Goal: Transaction & Acquisition: Purchase product/service

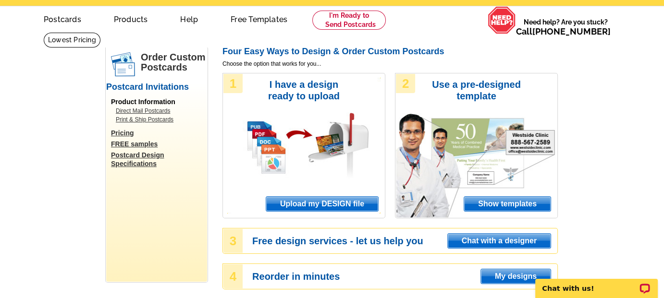
scroll to position [48, 0]
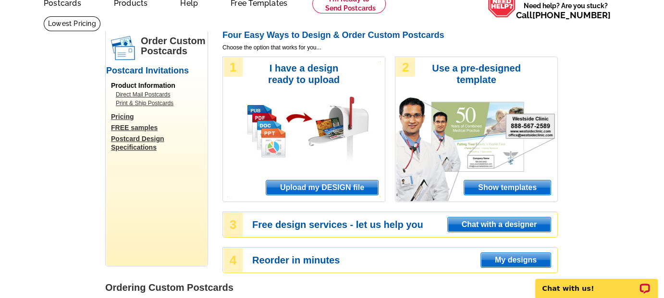
click at [490, 186] on span "Show templates" at bounding box center [507, 188] width 86 height 14
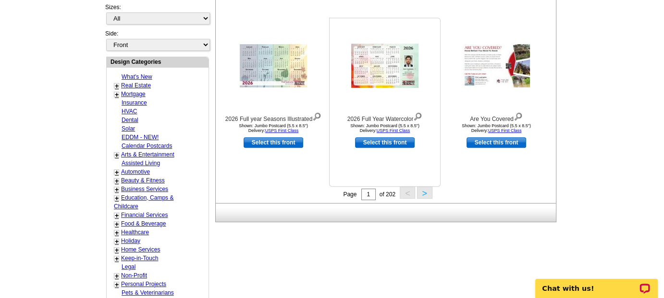
scroll to position [384, 0]
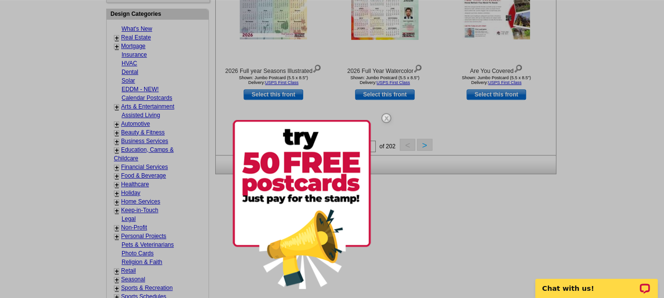
click at [386, 116] on img at bounding box center [386, 118] width 28 height 28
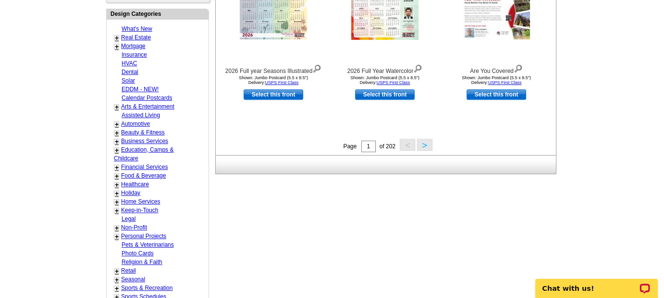
click at [138, 44] on link "Mortgage" at bounding box center [133, 46] width 24 height 7
select select "774"
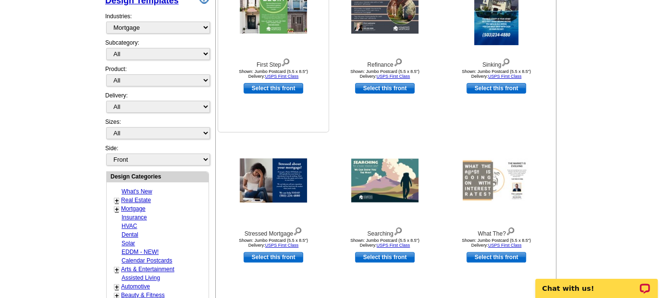
scroll to position [238, 0]
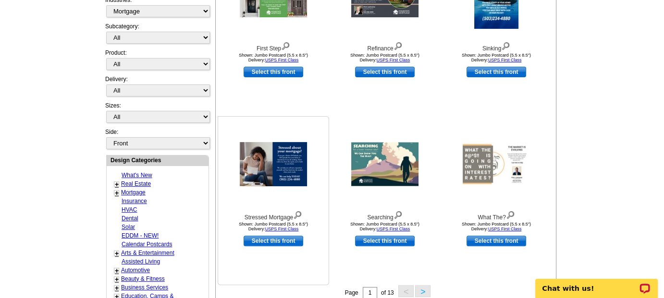
click at [275, 154] on img at bounding box center [273, 164] width 67 height 44
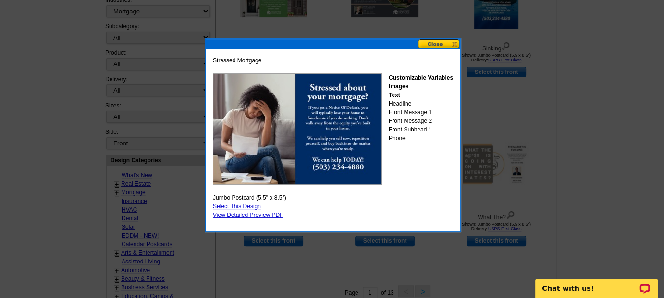
click at [432, 44] on button at bounding box center [439, 43] width 42 height 9
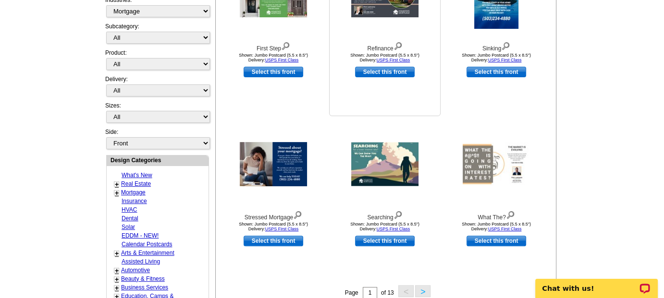
scroll to position [382, 0]
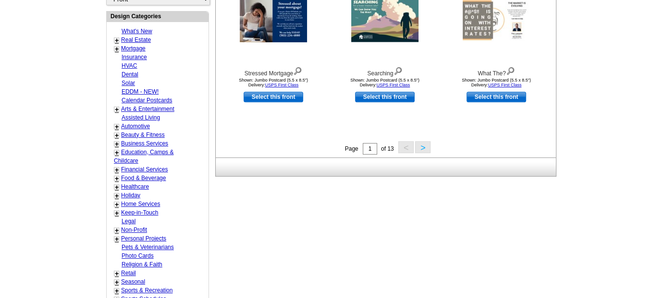
click at [419, 147] on button ">" at bounding box center [422, 147] width 15 height 12
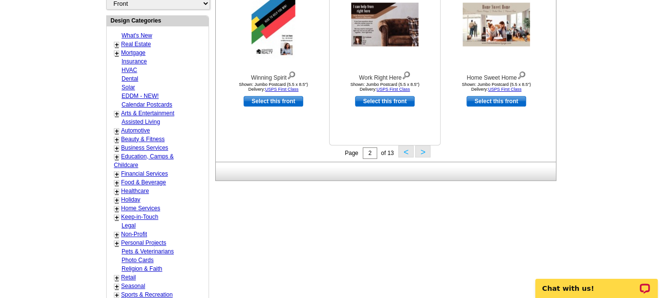
scroll to position [381, 0]
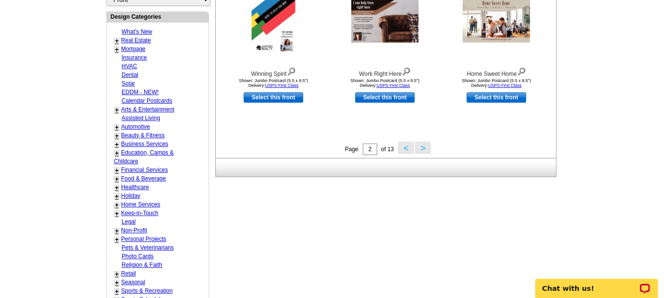
click at [423, 146] on button ">" at bounding box center [422, 148] width 15 height 12
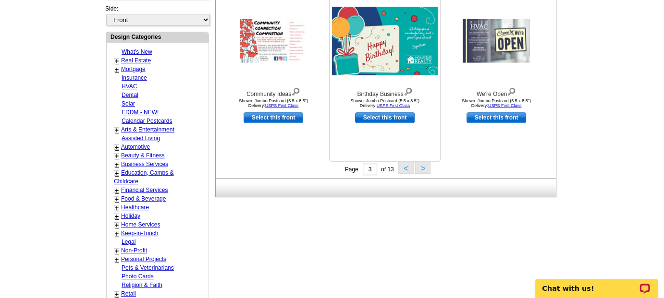
scroll to position [382, 0]
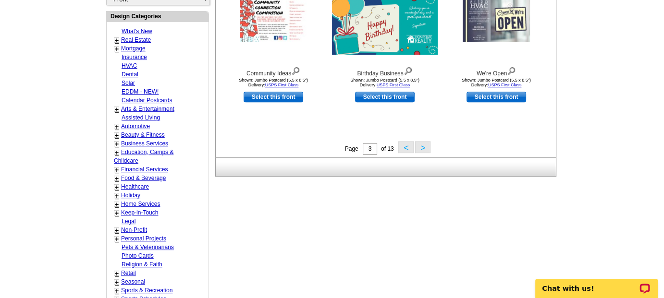
click at [424, 147] on button ">" at bounding box center [422, 147] width 15 height 12
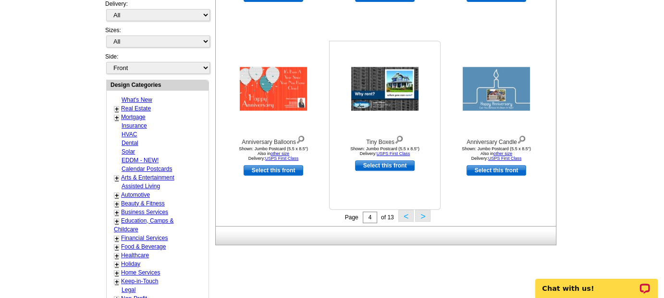
scroll to position [334, 0]
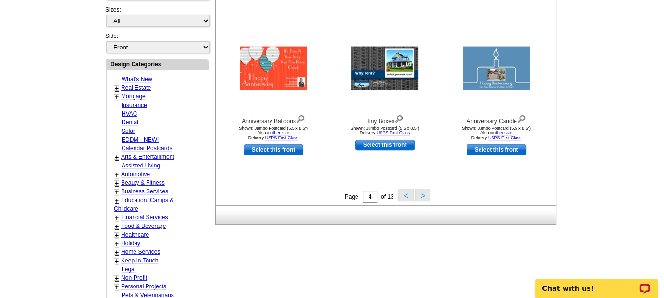
click at [426, 198] on button ">" at bounding box center [422, 195] width 15 height 12
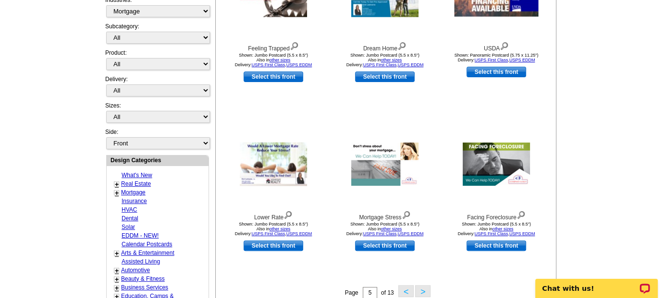
scroll to position [381, 0]
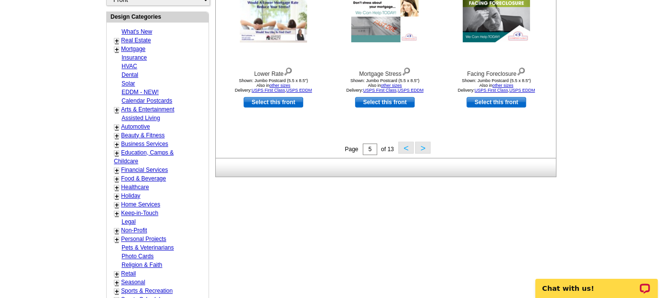
click at [423, 148] on button ">" at bounding box center [422, 148] width 15 height 12
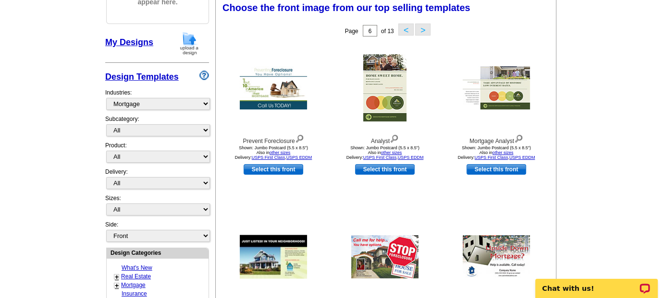
scroll to position [142, 0]
